Goal: Check status: Check status

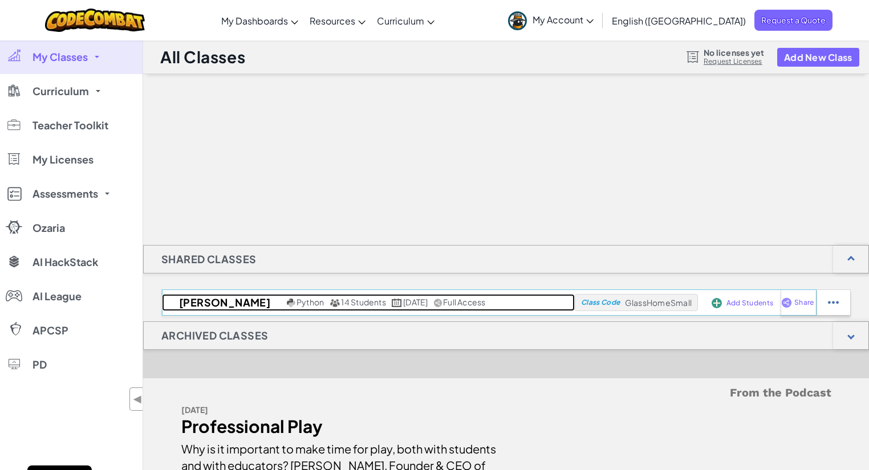
click at [215, 306] on h2 "[PERSON_NAME]" at bounding box center [223, 302] width 122 height 17
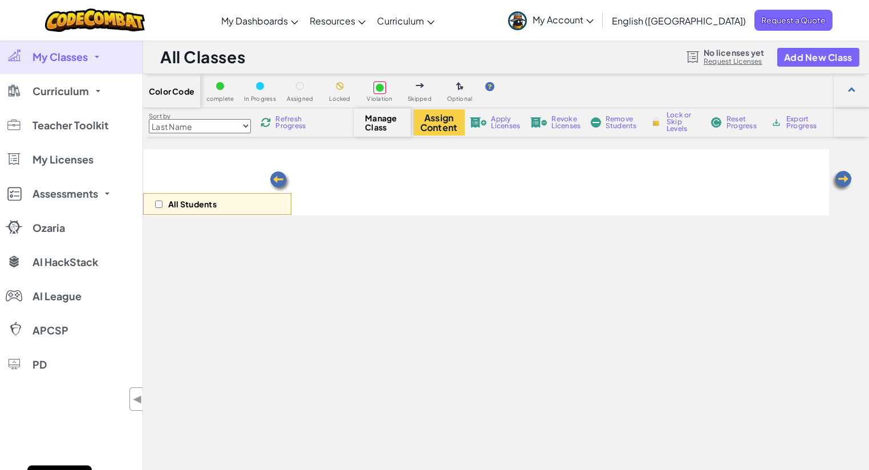
select select "560f1a9f22961295f9427742"
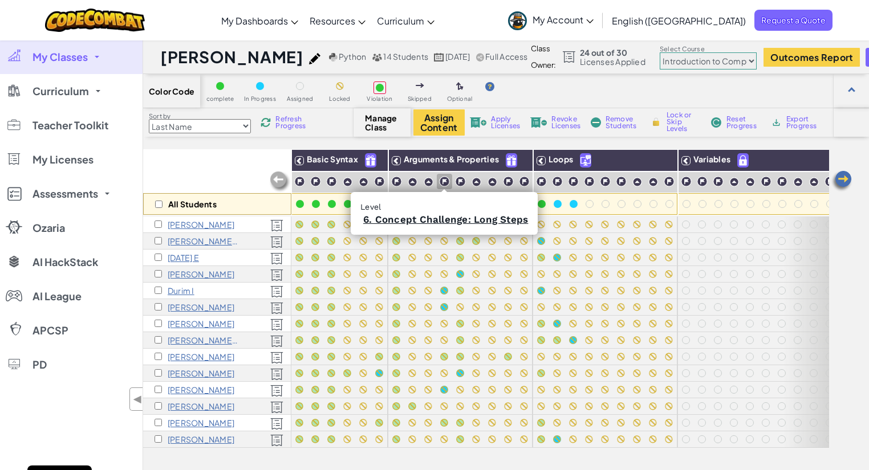
click at [442, 185] on img at bounding box center [444, 181] width 11 height 11
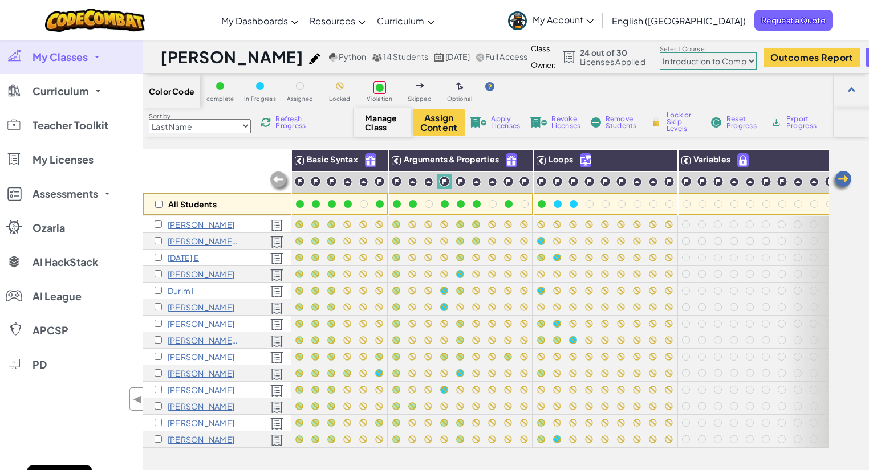
click at [444, 187] on div at bounding box center [444, 181] width 15 height 15
click at [443, 182] on img at bounding box center [444, 181] width 11 height 11
click at [458, 219] on link "7: True Names" at bounding box center [461, 219] width 71 height 11
